Goal: Information Seeking & Learning: Learn about a topic

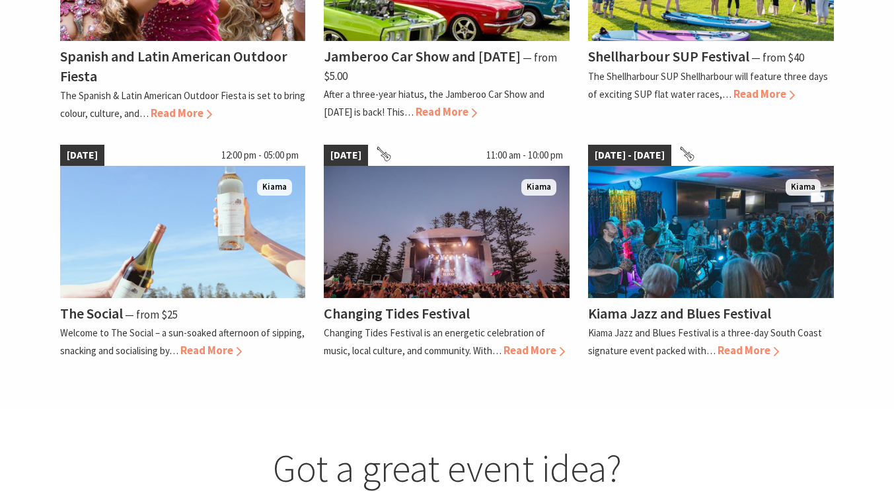
scroll to position [1123, 0]
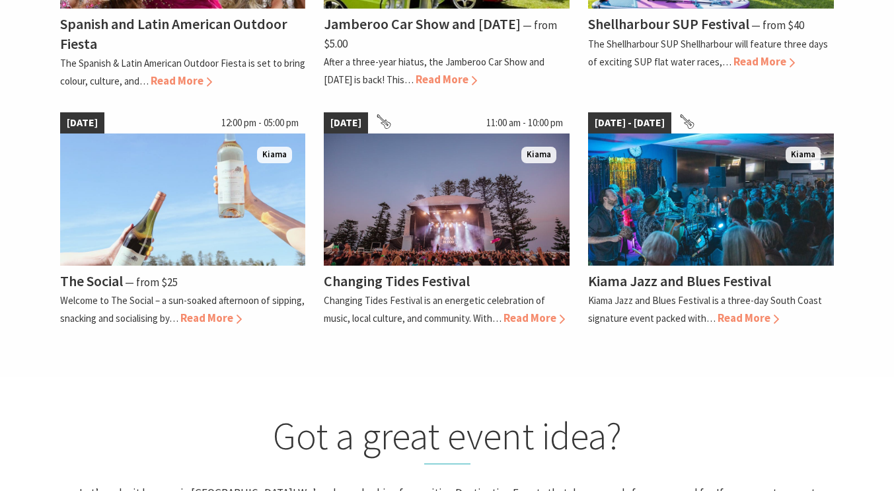
click at [203, 313] on span "Read More" at bounding box center [210, 318] width 61 height 15
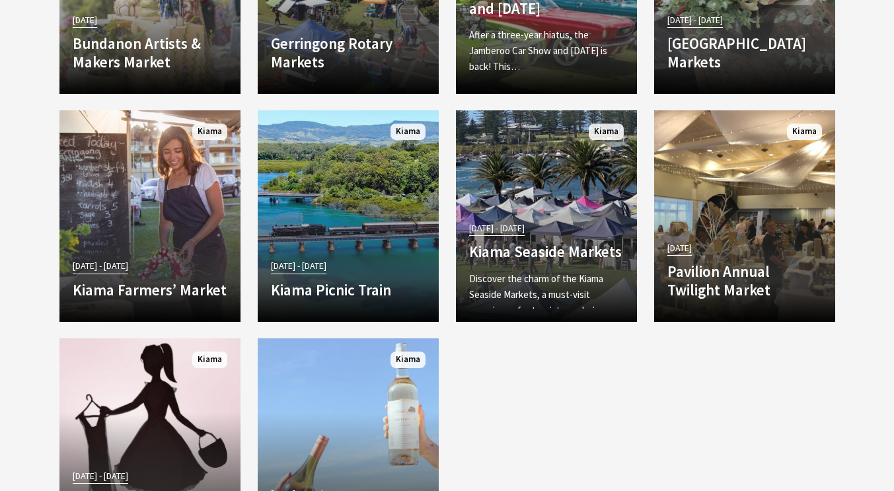
scroll to position [2247, 0]
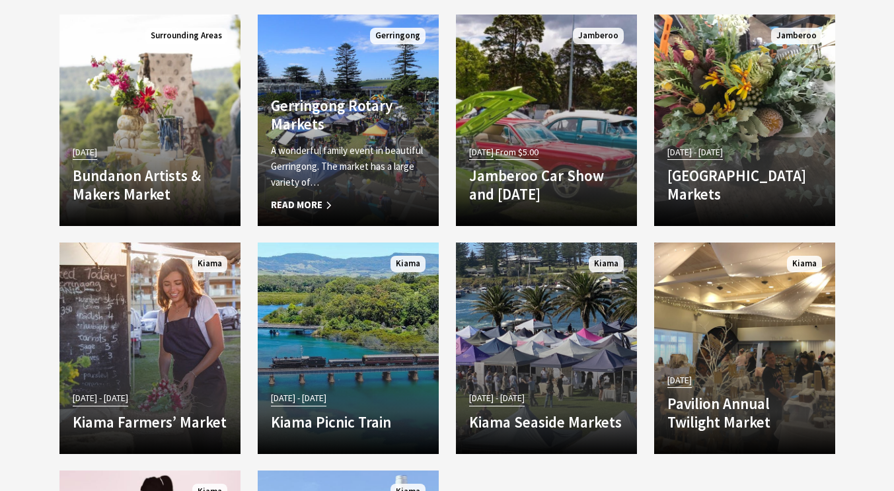
click at [314, 139] on div "Gerringong Rotary Markets A wonderful family event in beautiful Gerringong. The…" at bounding box center [348, 154] width 181 height 116
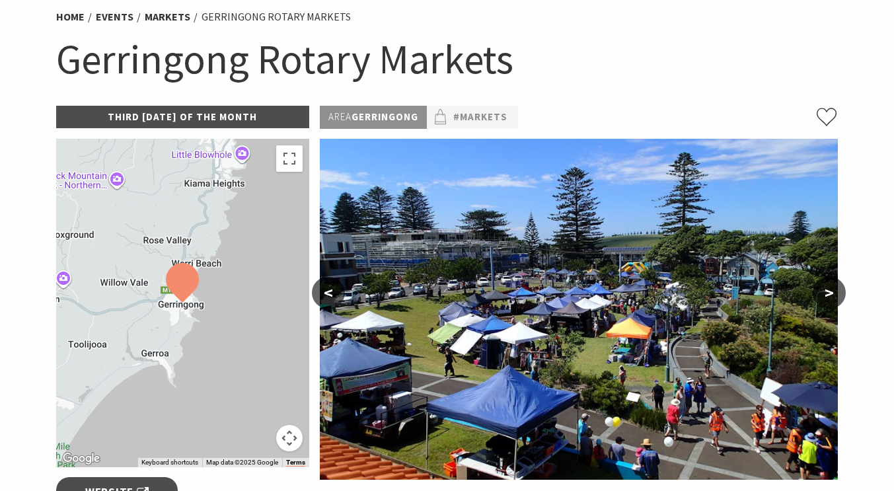
scroll to position [132, 0]
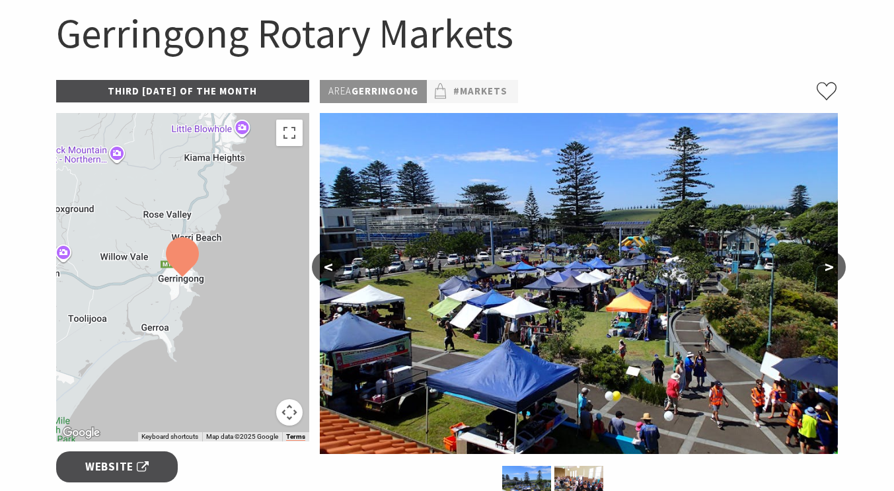
click at [843, 268] on button ">" at bounding box center [829, 267] width 33 height 32
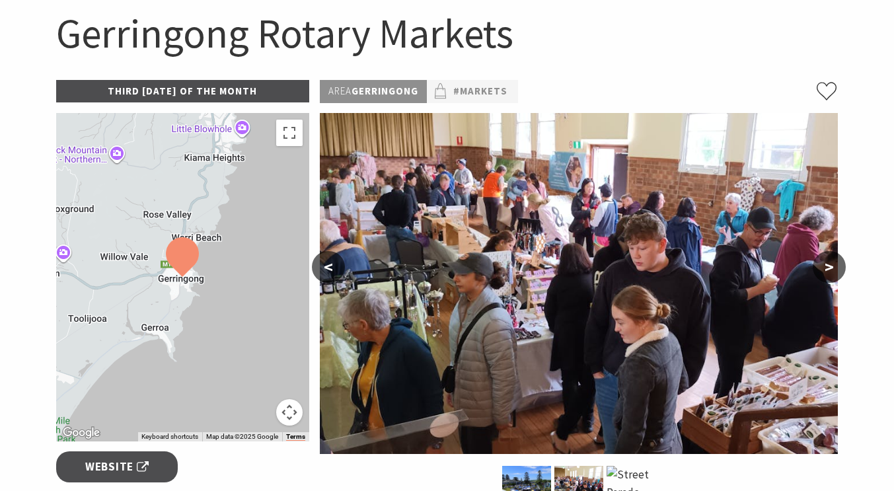
click at [842, 268] on button ">" at bounding box center [829, 267] width 33 height 32
